Goal: Find specific page/section: Find specific page/section

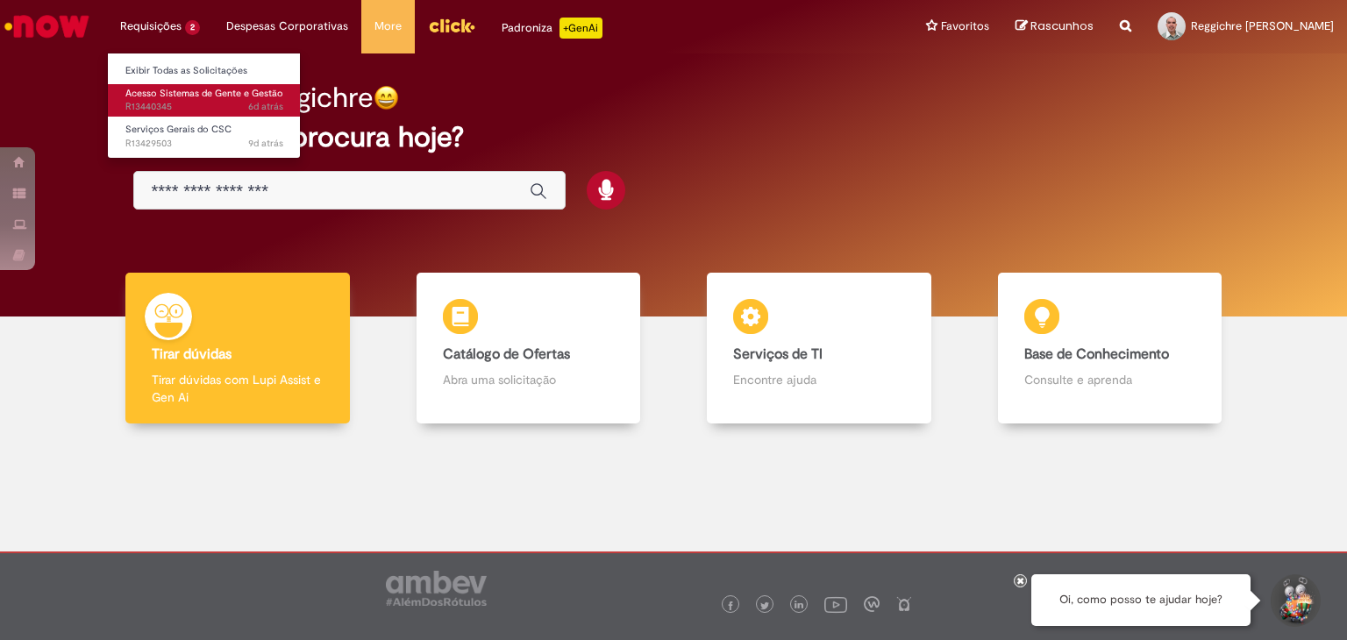
click at [140, 96] on span "Acesso Sistemas de Gente e Gestão" at bounding box center [204, 93] width 158 height 13
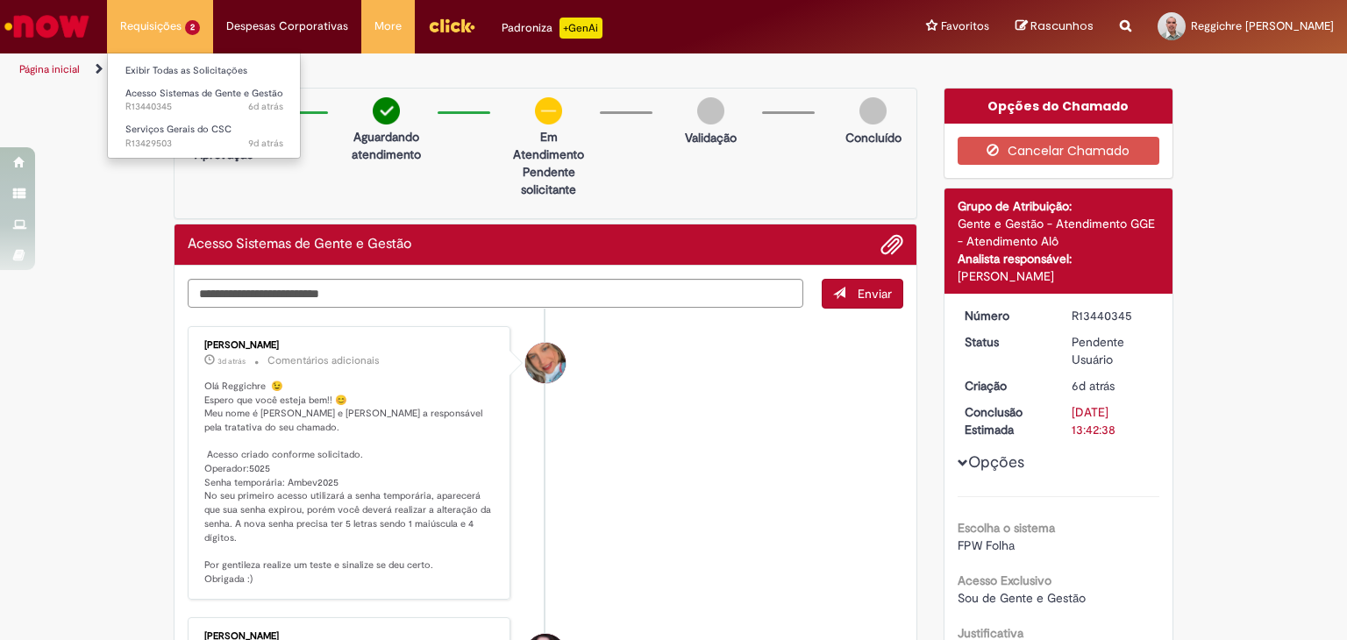
click at [150, 21] on li "Requisições 2 Exibir Todas as Solicitações Acesso Sistemas de Gente e Gestão 6d…" at bounding box center [160, 26] width 106 height 53
click at [147, 134] on span "Serviços Gerais do CSC" at bounding box center [178, 129] width 106 height 13
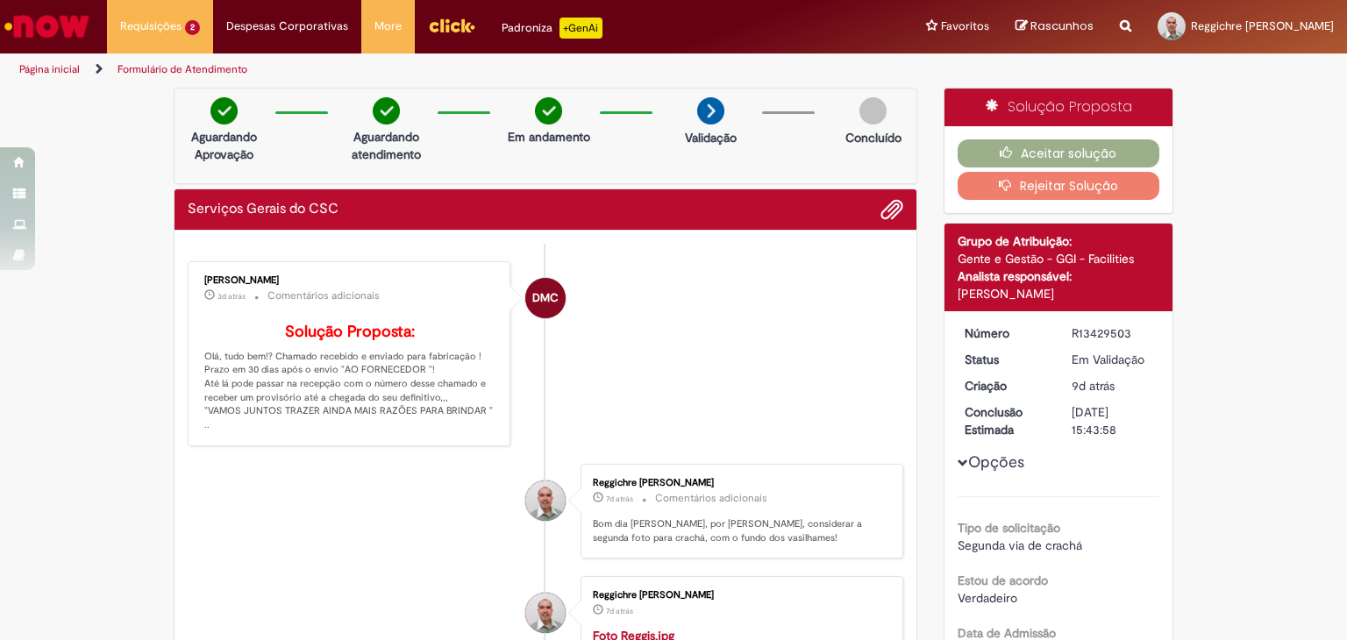
click at [631, 205] on div "Serviços Gerais do CSC" at bounding box center [545, 209] width 715 height 23
click at [40, 29] on img "Ir para a Homepage" at bounding box center [47, 26] width 90 height 35
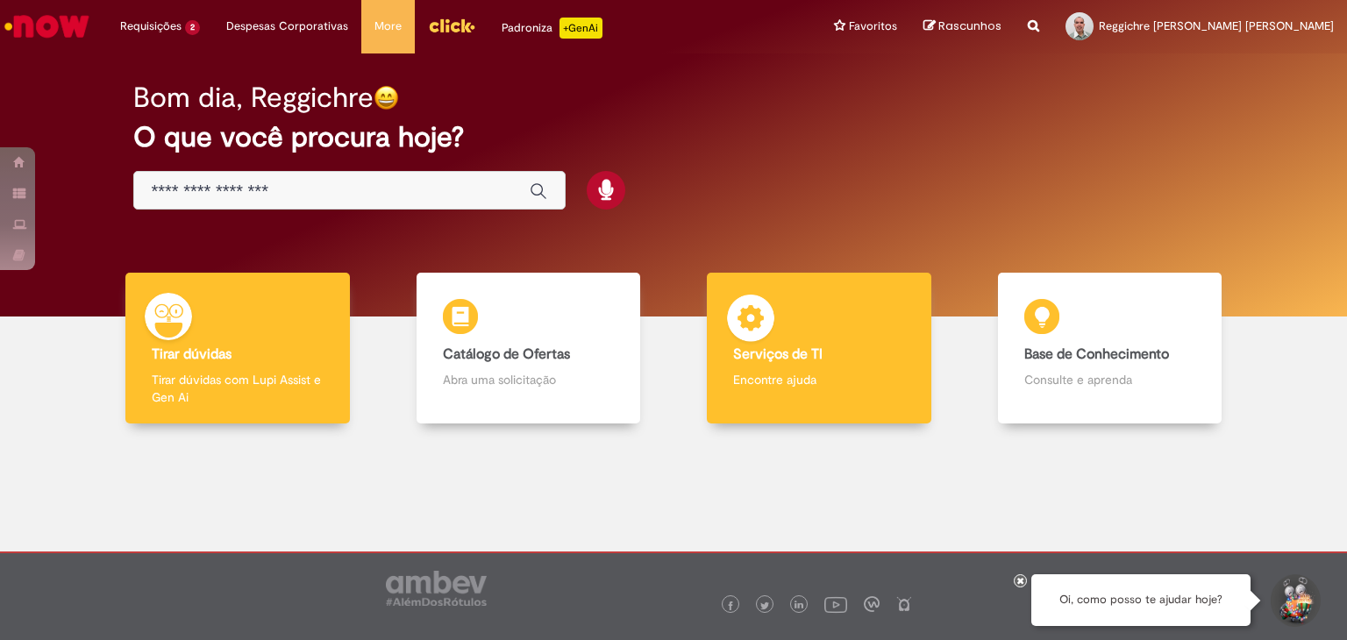
click at [801, 361] on b "Serviços de TI" at bounding box center [777, 354] width 89 height 18
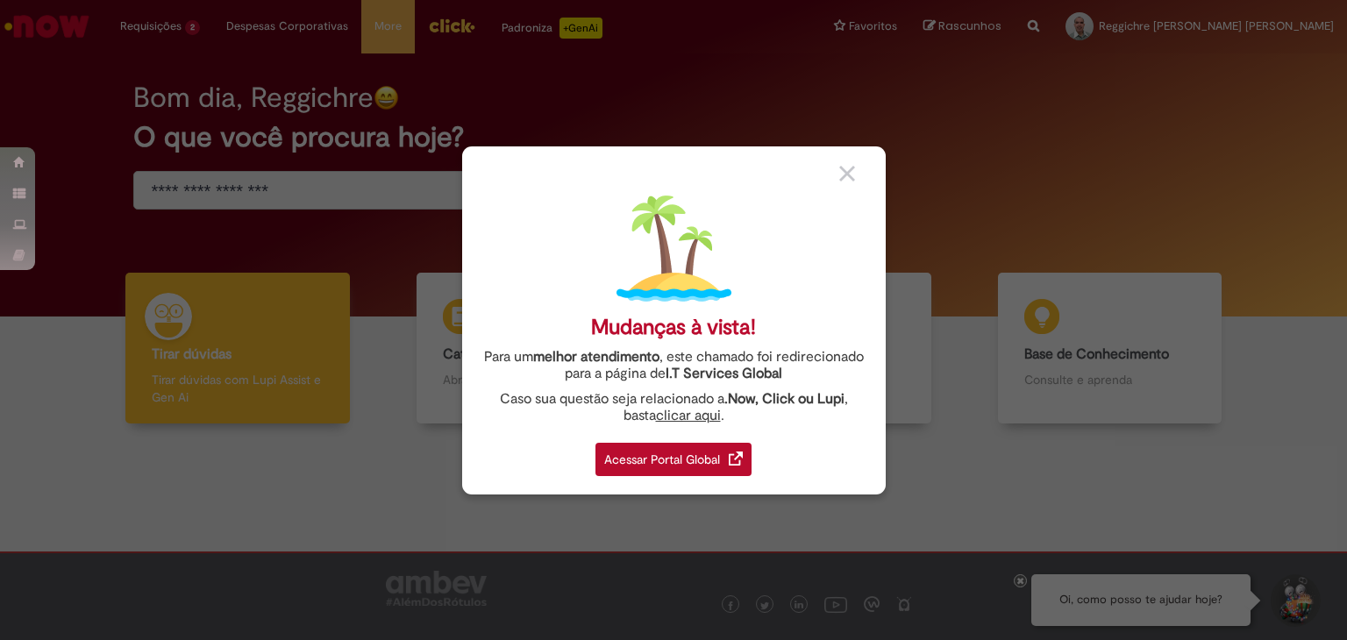
click at [687, 464] on div "Acessar Portal Global" at bounding box center [673, 459] width 156 height 33
